Goal: Download file/media

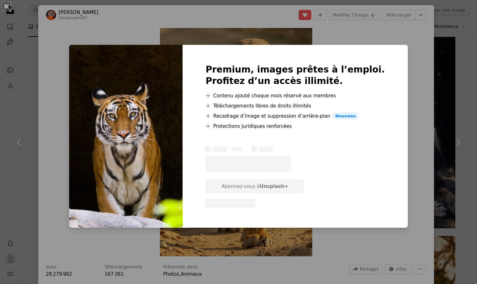
scroll to position [783, 0]
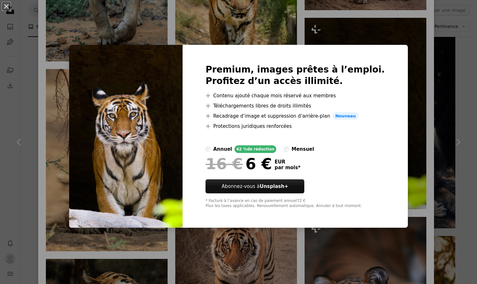
click at [179, 20] on div "An X shape Premium, images prêtes à l’emploi. Profitez d’un accès illimité. A p…" at bounding box center [238, 142] width 477 height 284
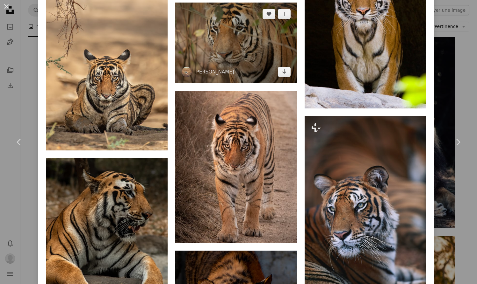
scroll to position [885, 0]
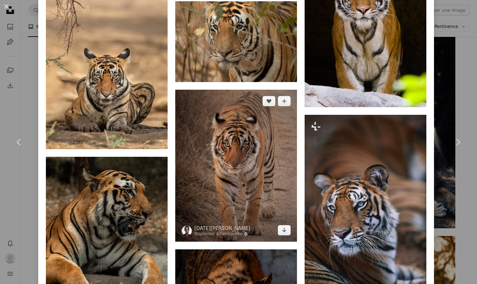
click at [236, 138] on img at bounding box center [236, 166] width 122 height 152
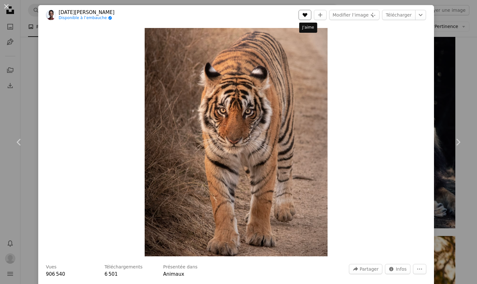
click at [306, 16] on icon "A heart" at bounding box center [304, 14] width 5 height 5
click at [396, 16] on link "Télécharger" at bounding box center [398, 15] width 33 height 10
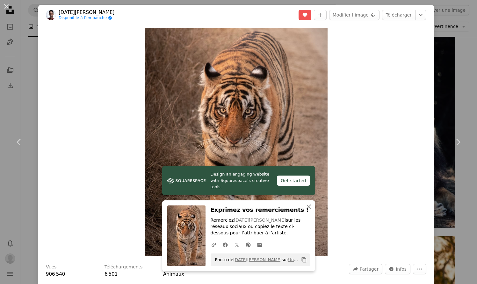
click at [21, 78] on div "An X shape Chevron left Chevron right [DATE][PERSON_NAME] Disponible à l’embauc…" at bounding box center [238, 142] width 477 height 284
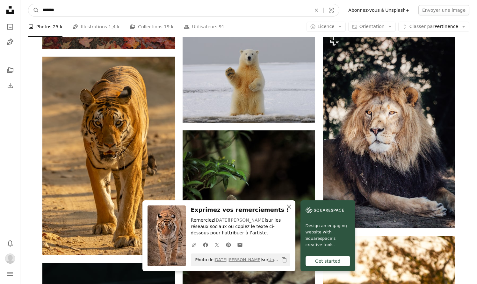
drag, startPoint x: 65, startPoint y: 8, endPoint x: 20, endPoint y: 4, distance: 45.7
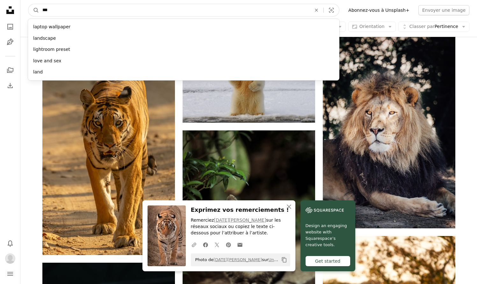
type input "****"
click at [34, 10] on button "A magnifying glass" at bounding box center [33, 10] width 11 height 12
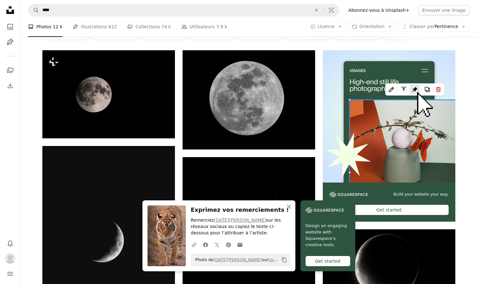
scroll to position [176, 0]
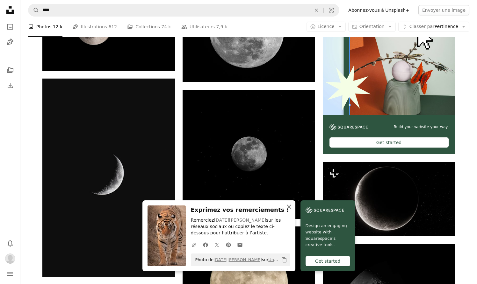
click at [290, 211] on icon "An X shape" at bounding box center [289, 207] width 8 height 8
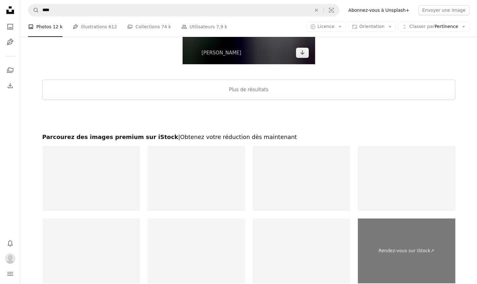
scroll to position [1259, 0]
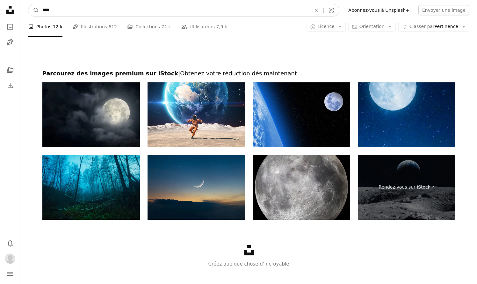
click at [107, 12] on input "****" at bounding box center [174, 10] width 270 height 12
type input "*********"
click at [34, 10] on button "A magnifying glass" at bounding box center [33, 10] width 11 height 12
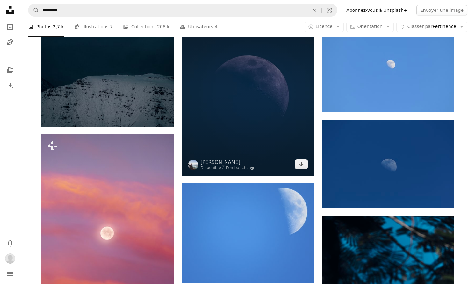
scroll to position [828, 0]
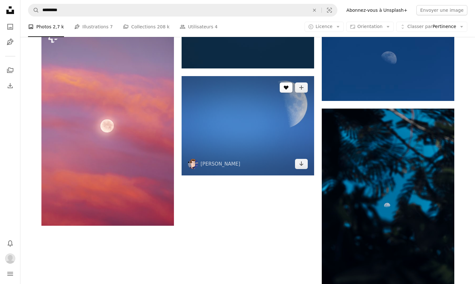
click at [288, 89] on icon "A heart" at bounding box center [285, 87] width 5 height 5
click at [299, 162] on icon "Arrow pointing down" at bounding box center [301, 164] width 5 height 8
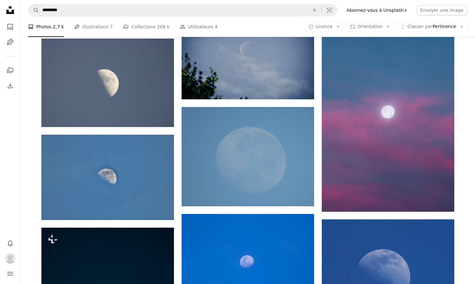
scroll to position [344, 0]
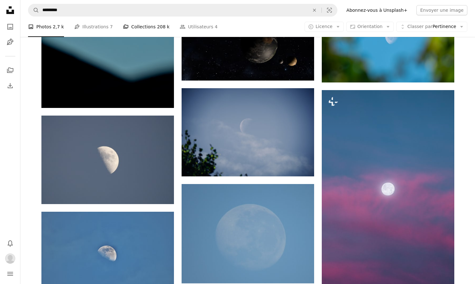
click at [140, 25] on link "A stack of folders Collections 208 k" at bounding box center [146, 27] width 47 height 20
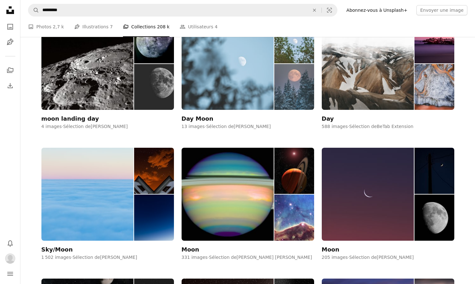
scroll to position [33, 0]
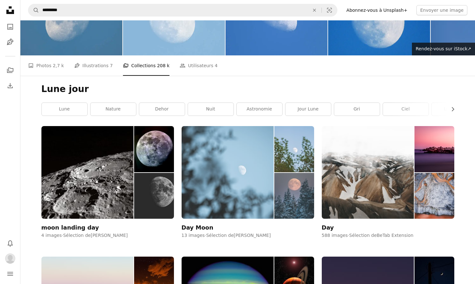
click at [247, 152] on img at bounding box center [228, 172] width 92 height 93
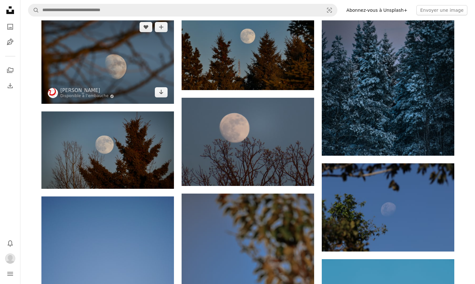
scroll to position [170, 0]
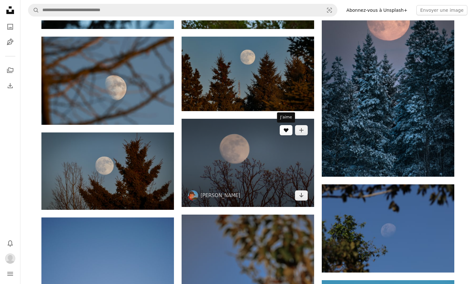
click at [288, 130] on icon "J’aime" at bounding box center [285, 130] width 5 height 4
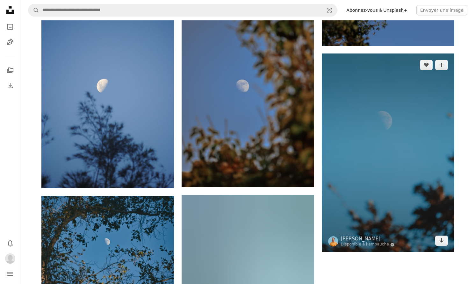
scroll to position [438, 0]
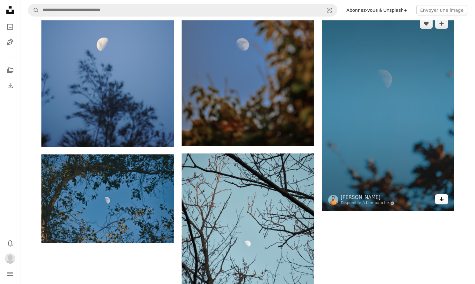
click at [439, 199] on icon "Arrow pointing down" at bounding box center [441, 199] width 5 height 8
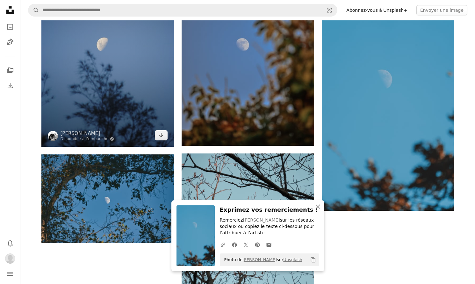
scroll to position [0, 0]
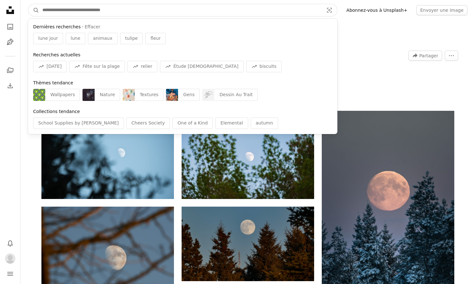
drag, startPoint x: 141, startPoint y: 7, endPoint x: 0, endPoint y: -14, distance: 143.0
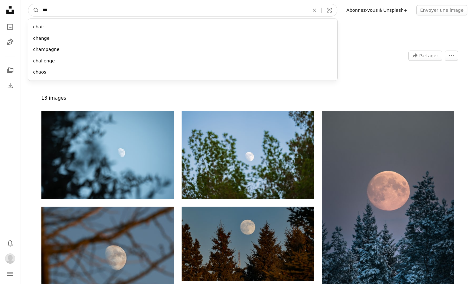
type input "****"
click at [34, 10] on button "A magnifying glass" at bounding box center [33, 10] width 11 height 12
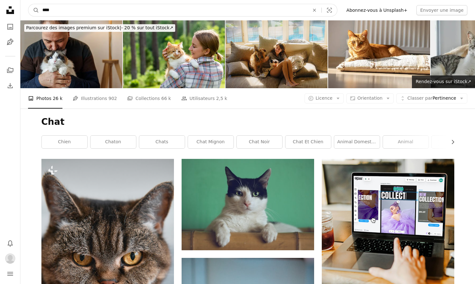
click at [144, 12] on input "****" at bounding box center [173, 10] width 268 height 12
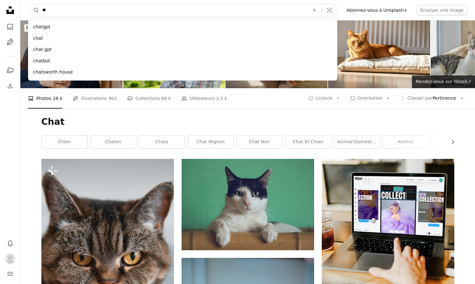
type input "*"
type input "********"
click at [34, 10] on button "A magnifying glass" at bounding box center [33, 10] width 11 height 12
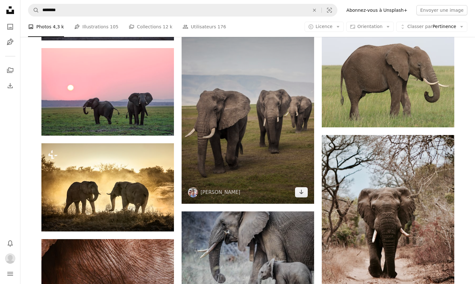
scroll to position [735, 0]
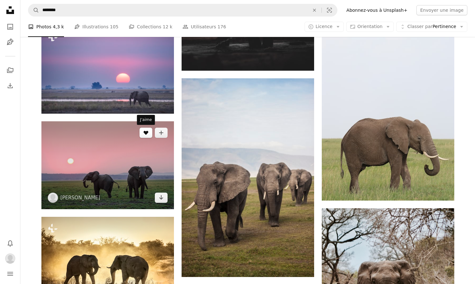
click at [142, 134] on button "A heart" at bounding box center [146, 133] width 13 height 10
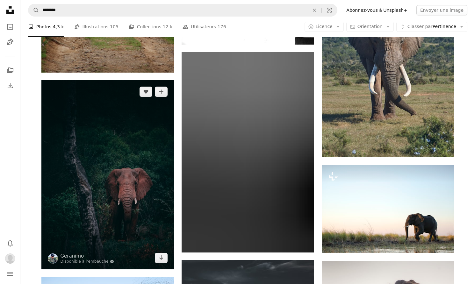
scroll to position [675, 0]
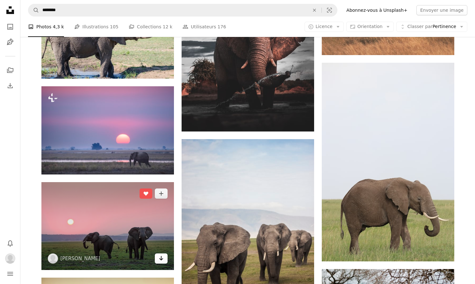
click at [160, 257] on icon "Arrow pointing down" at bounding box center [161, 258] width 5 height 8
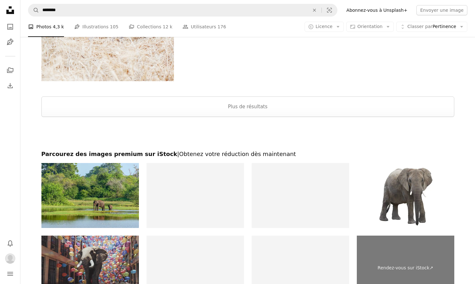
scroll to position [1067, 0]
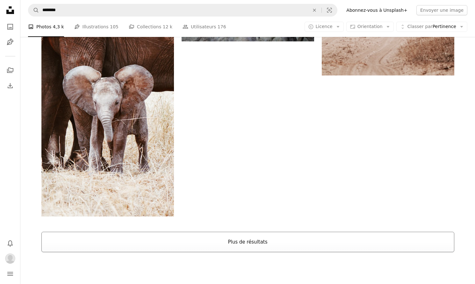
click at [245, 244] on button "Plus de résultats" at bounding box center [247, 242] width 413 height 20
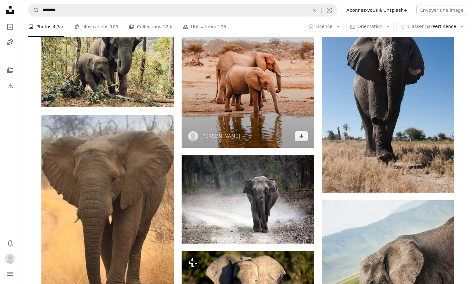
scroll to position [5180, 0]
